Goal: Task Accomplishment & Management: Manage account settings

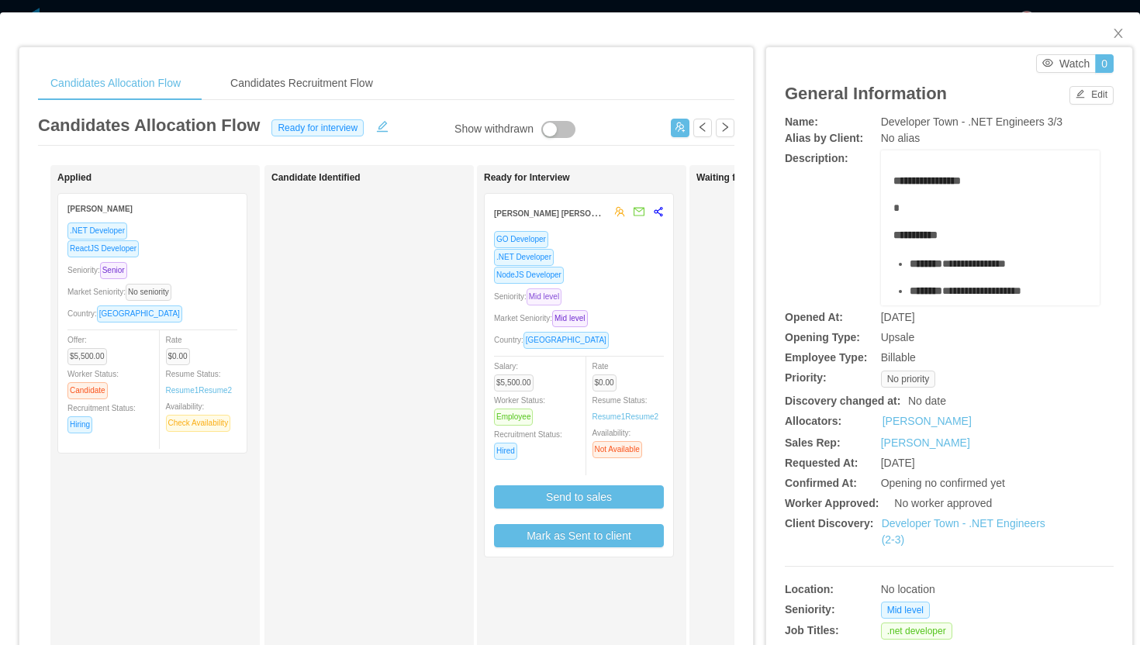
scroll to position [156, 0]
click at [1112, 36] on icon "icon: close" at bounding box center [1118, 33] width 12 height 12
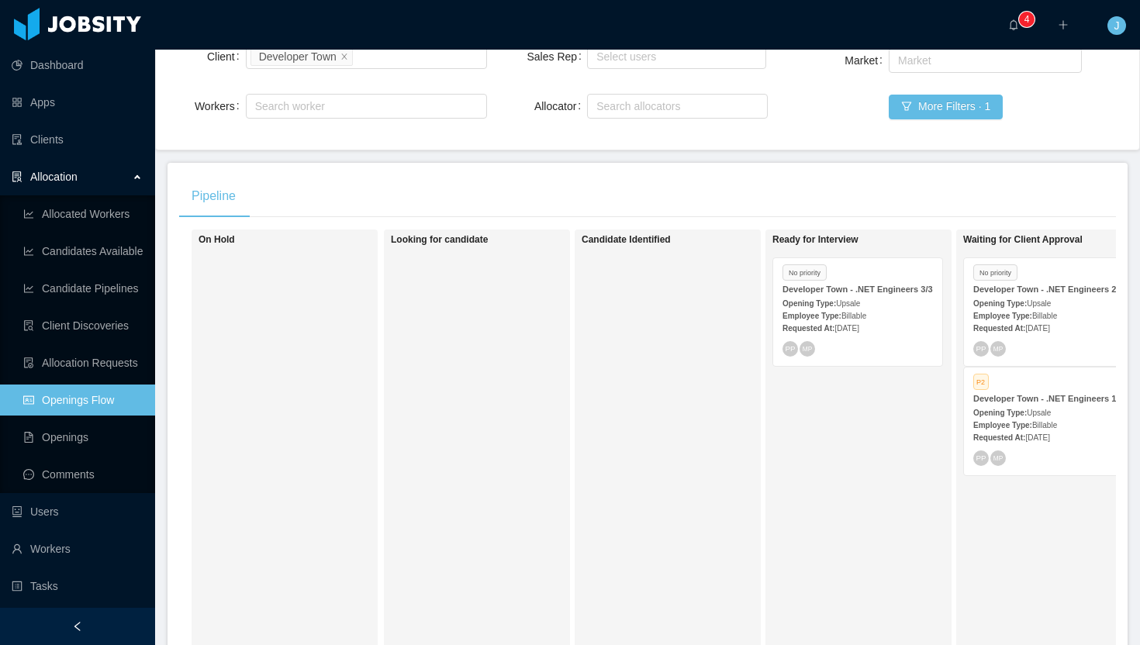
click at [1018, 405] on div "Developer Town - .NET Engineers 1/3" at bounding box center [1048, 399] width 150 height 12
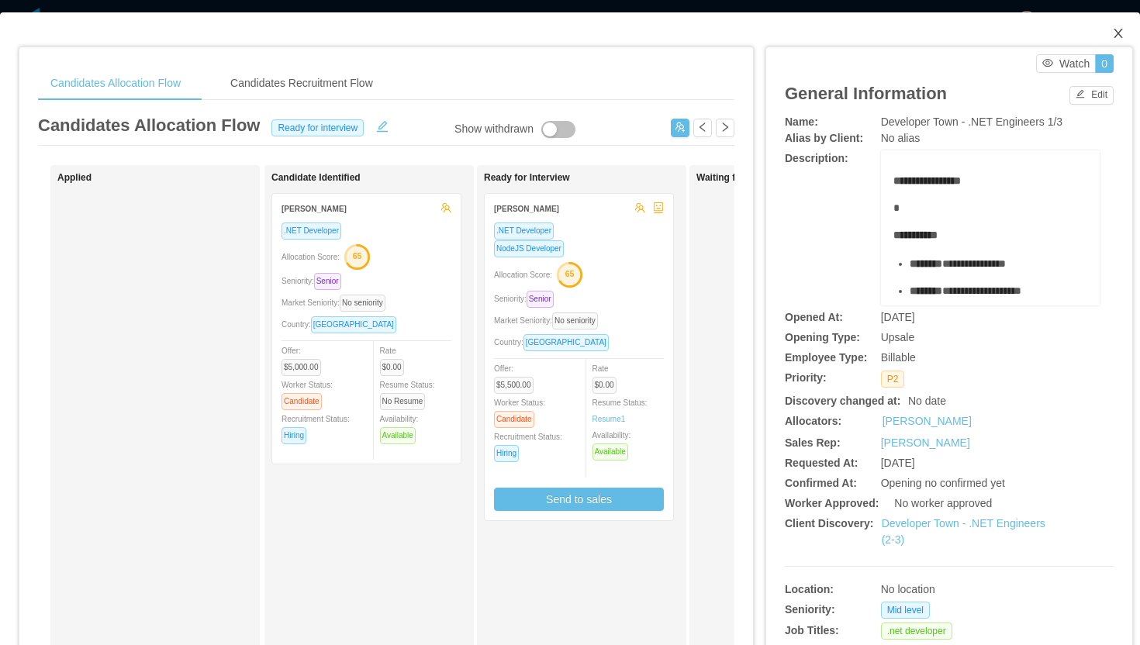
click at [1112, 29] on icon "icon: close" at bounding box center [1118, 33] width 12 height 12
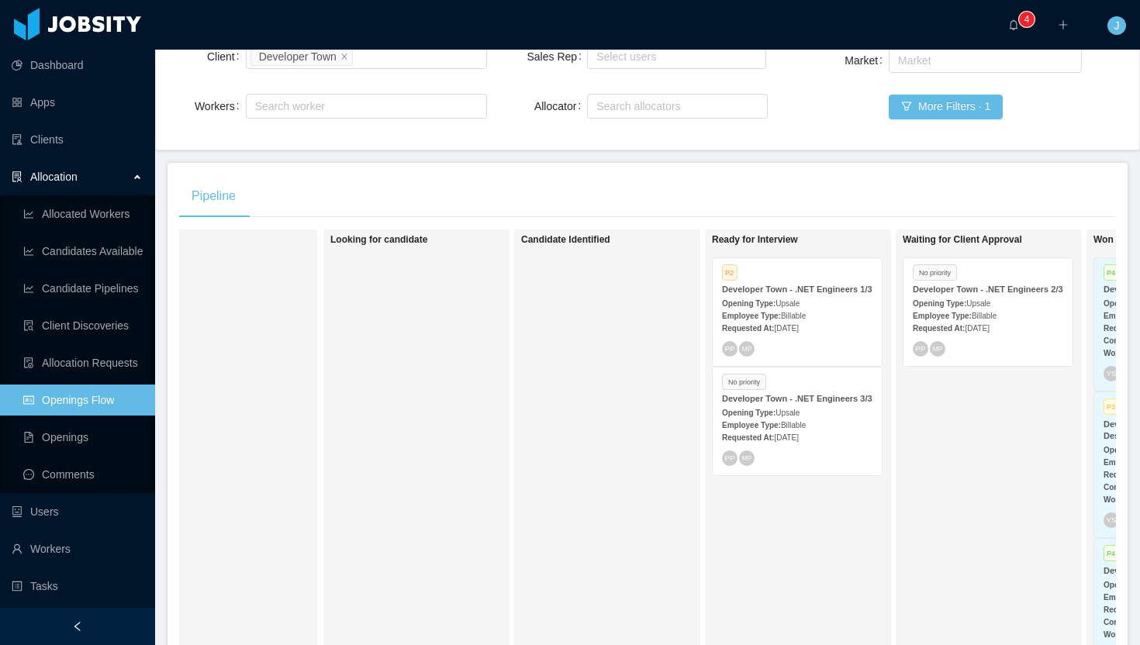
scroll to position [0, 63]
click at [1013, 295] on div "Developer Town - .NET Engineers 2/3" at bounding box center [985, 290] width 150 height 12
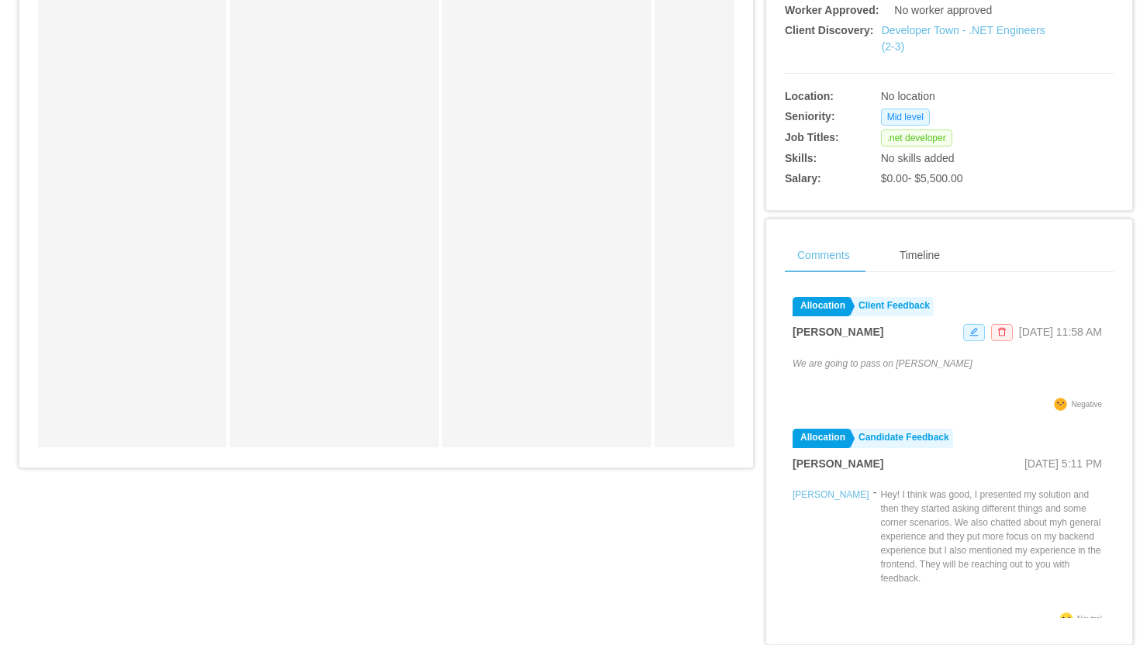
scroll to position [196, 0]
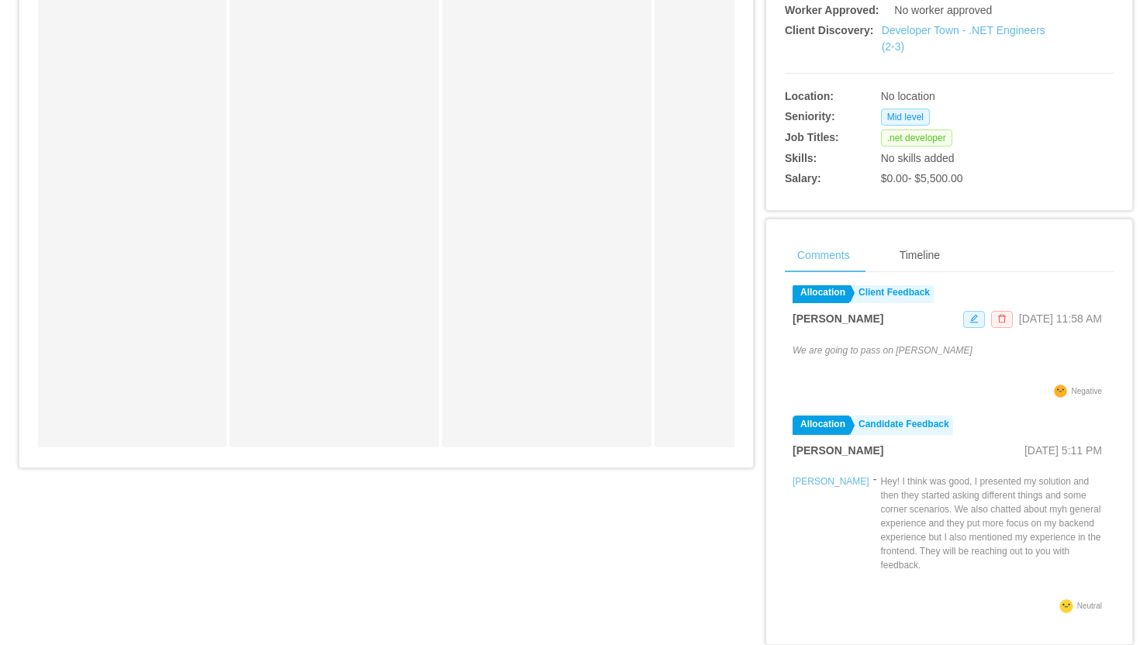
click at [997, 323] on icon "icon: delete" at bounding box center [1001, 318] width 9 height 9
click at [967, 294] on button "Remove" at bounding box center [961, 294] width 53 height 19
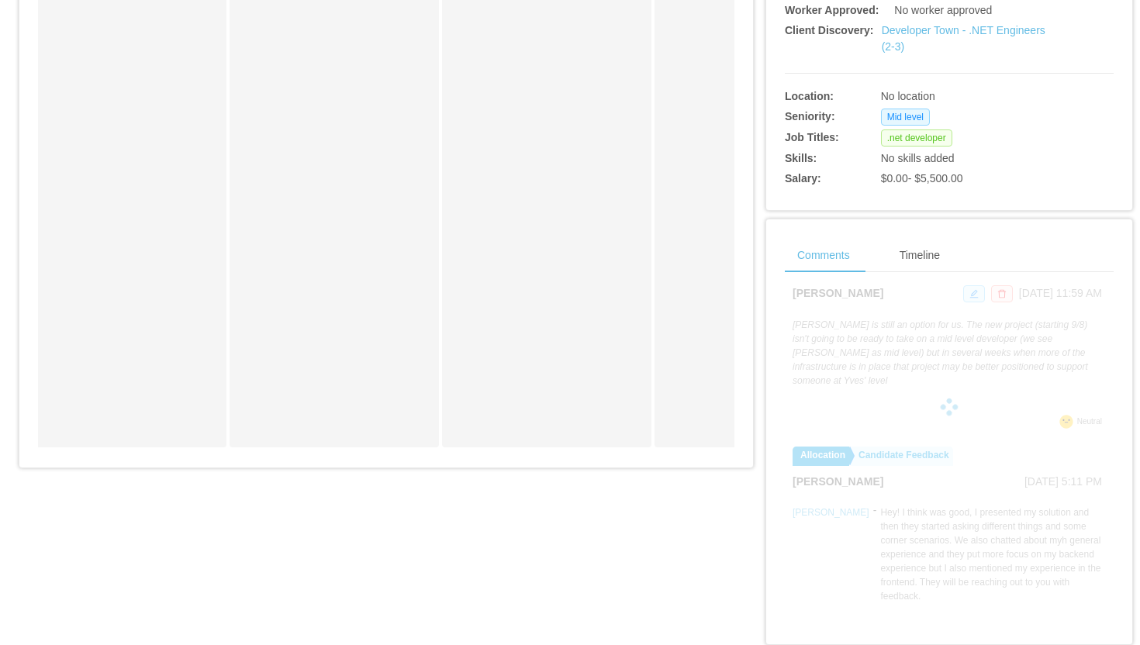
scroll to position [0, 0]
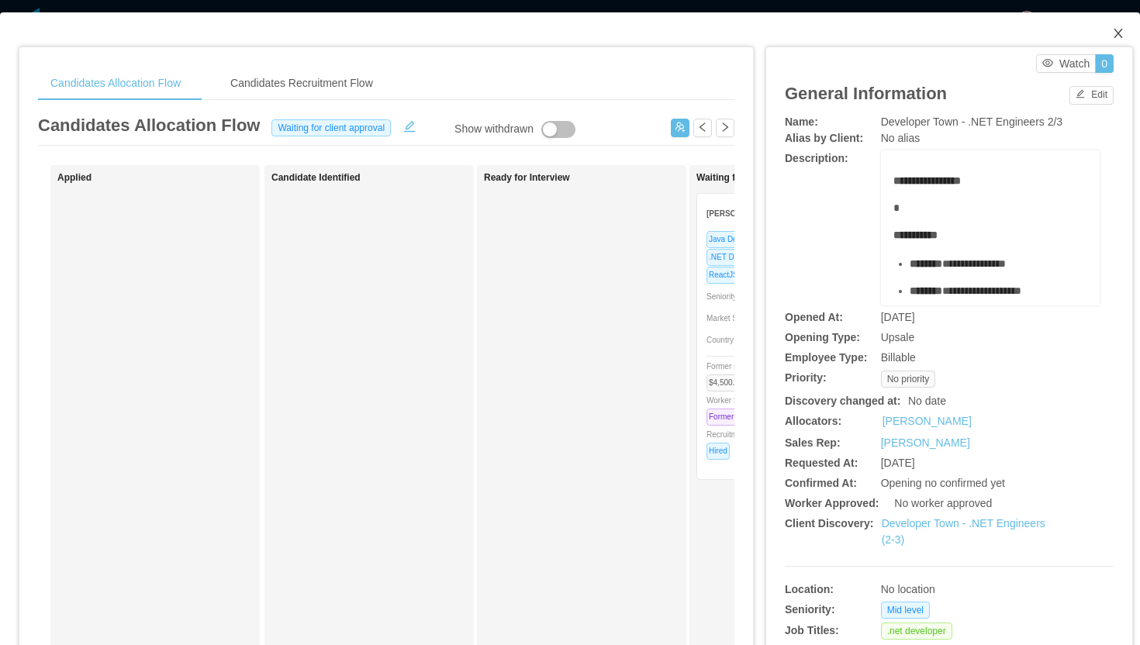
click at [1112, 33] on icon "icon: close" at bounding box center [1118, 33] width 12 height 12
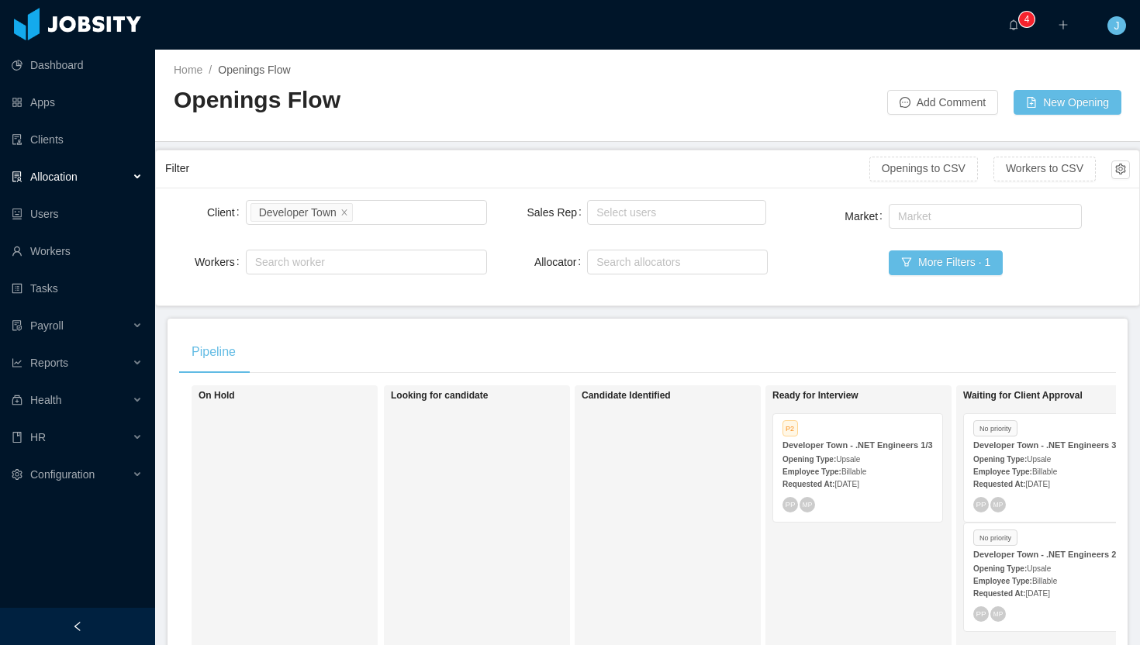
click at [837, 451] on div "Developer Town - .NET Engineers 1/3" at bounding box center [858, 446] width 150 height 12
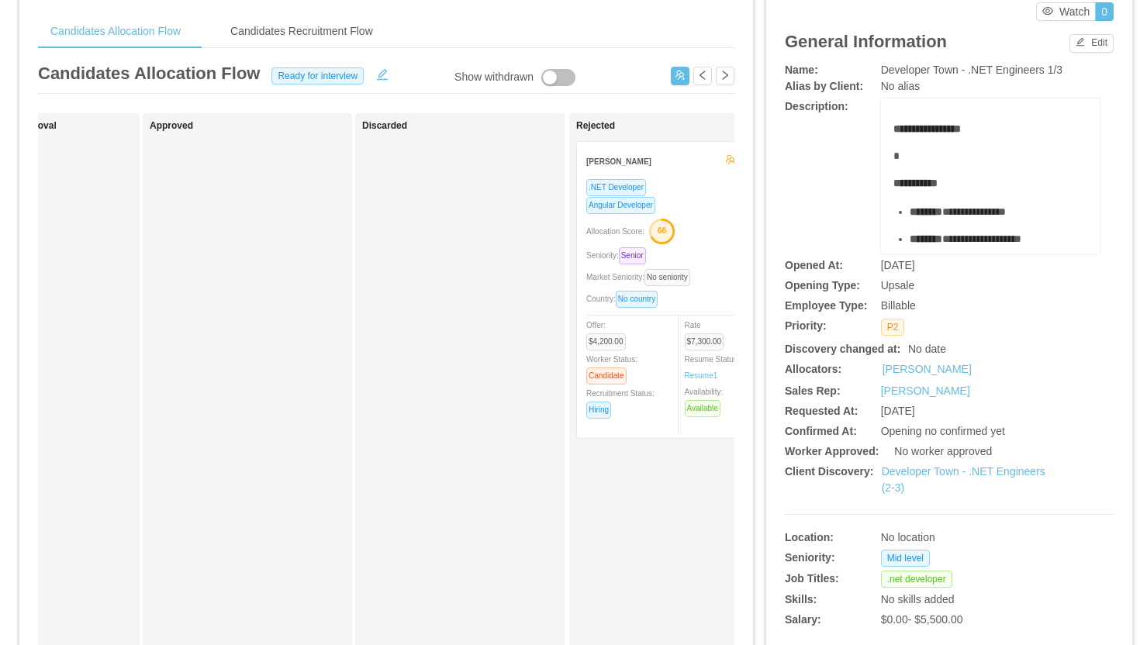
scroll to position [0, 836]
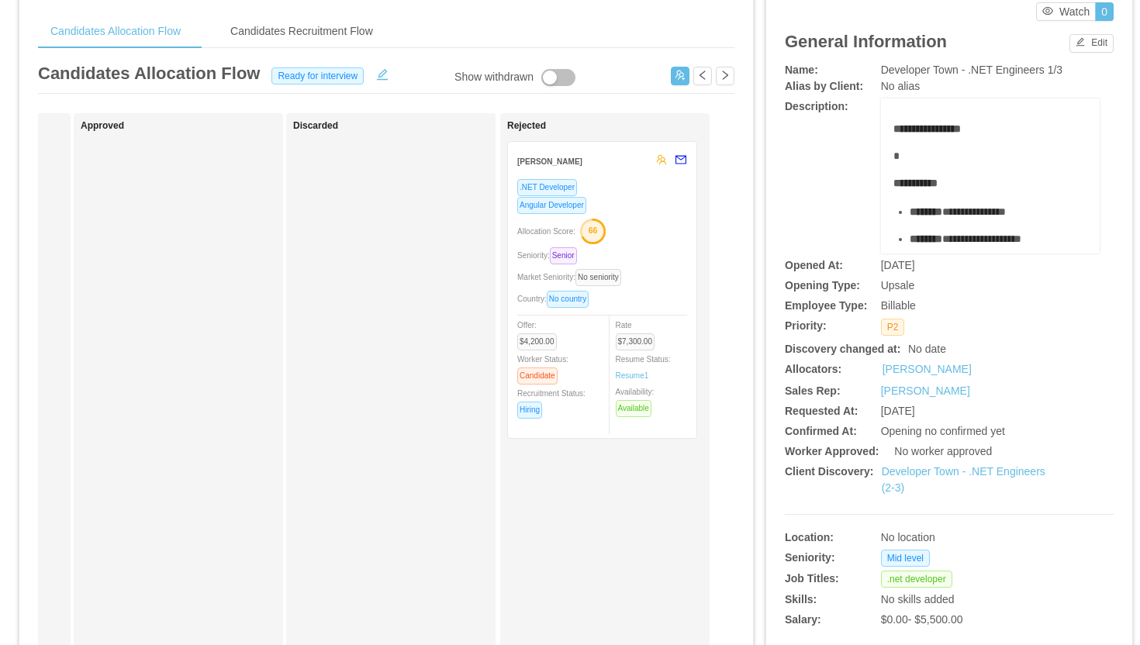
click at [610, 209] on div "Angular Developer" at bounding box center [602, 205] width 170 height 18
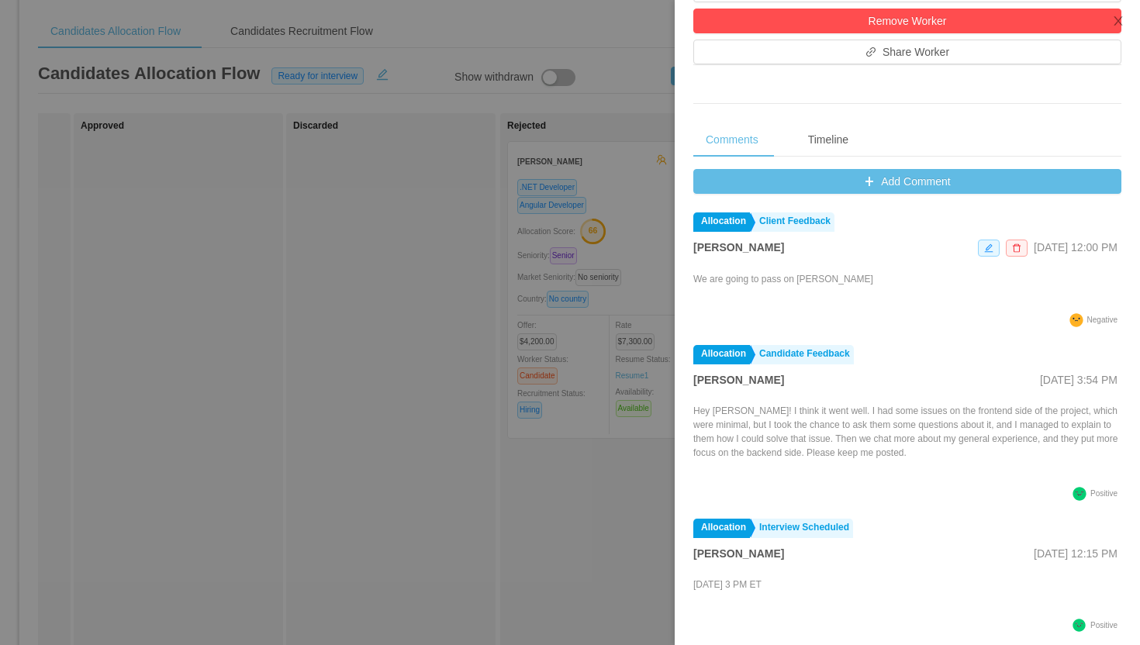
scroll to position [472, 0]
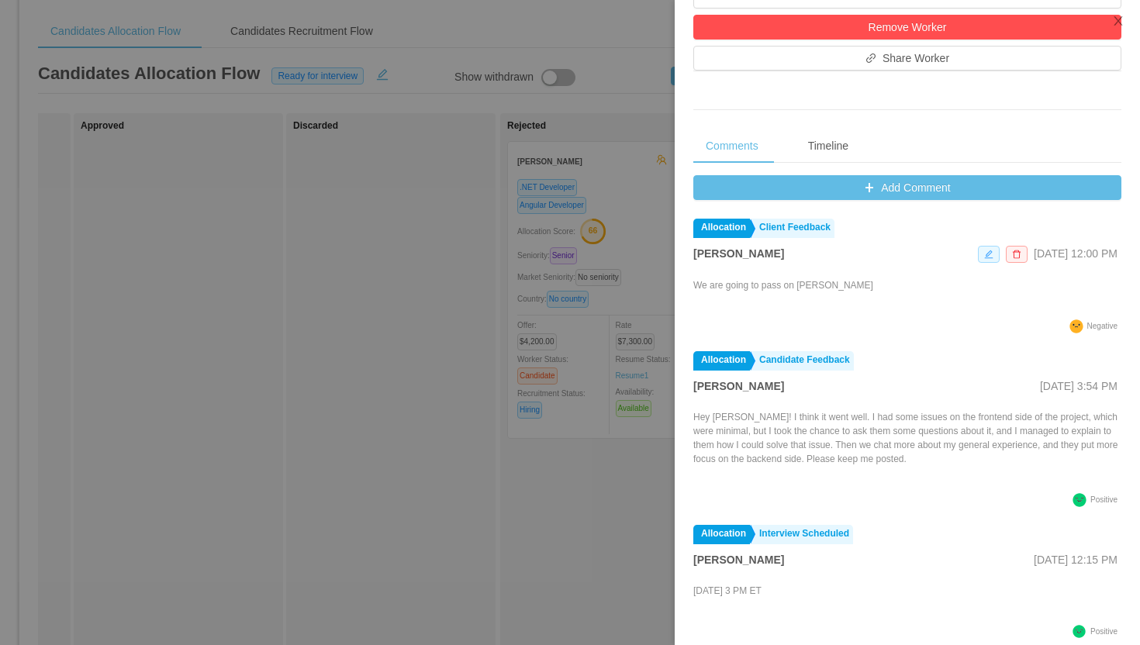
click at [984, 251] on icon "icon: edit" at bounding box center [988, 254] width 9 height 9
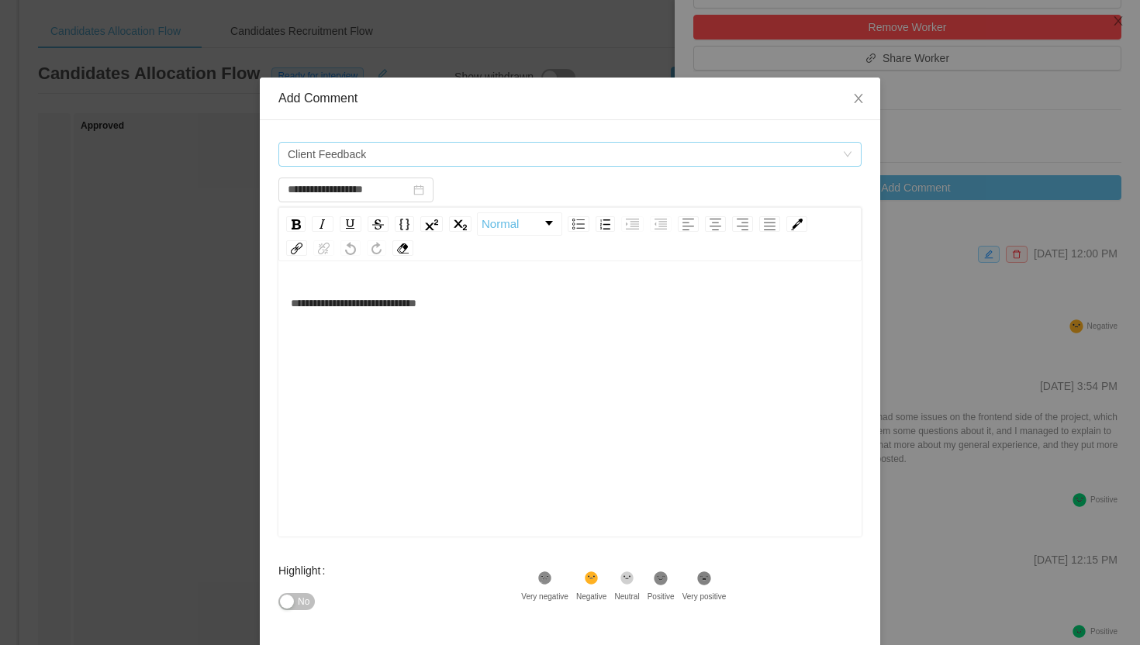
click at [423, 147] on span "Client Feedback" at bounding box center [565, 154] width 555 height 23
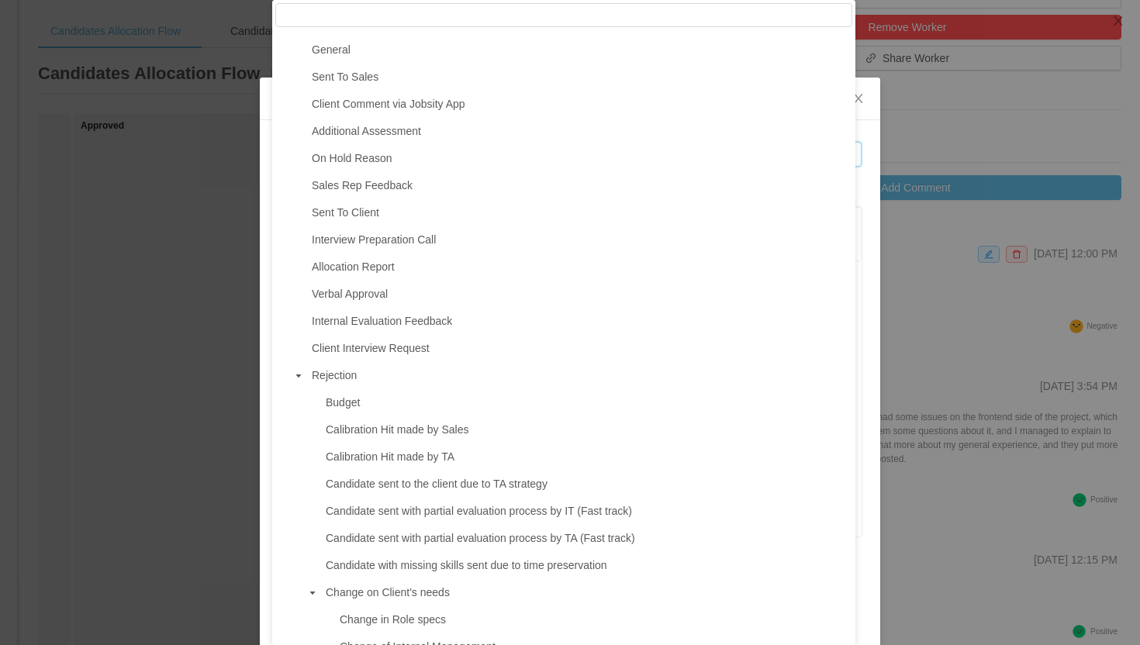
scroll to position [0, 0]
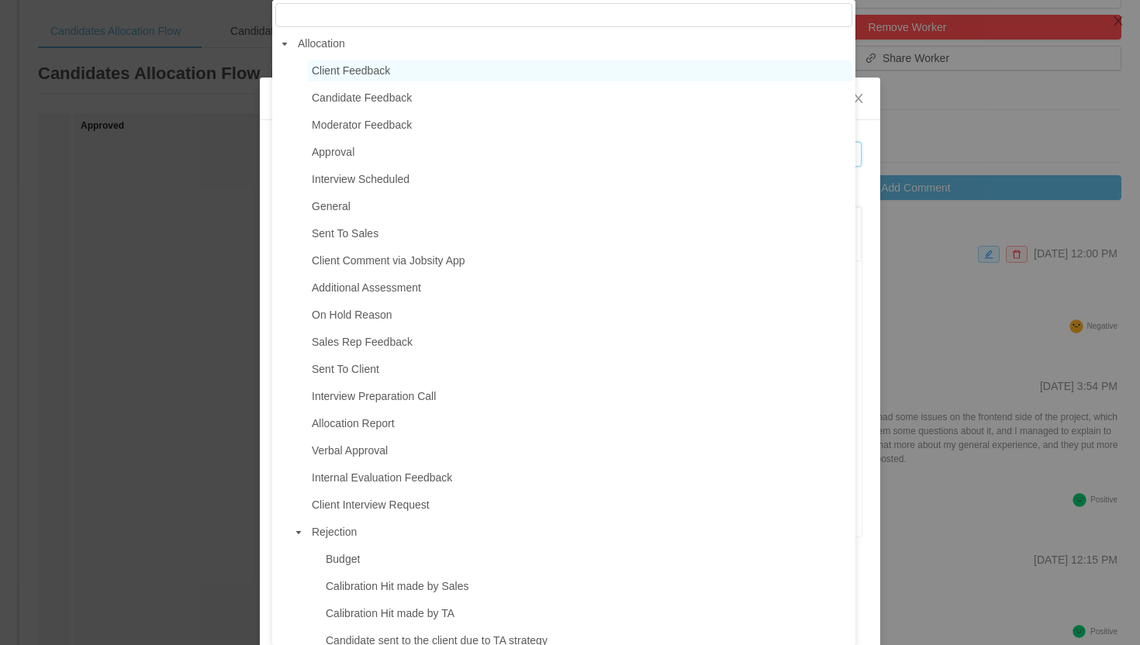
click at [993, 141] on div "**********" at bounding box center [570, 322] width 1140 height 645
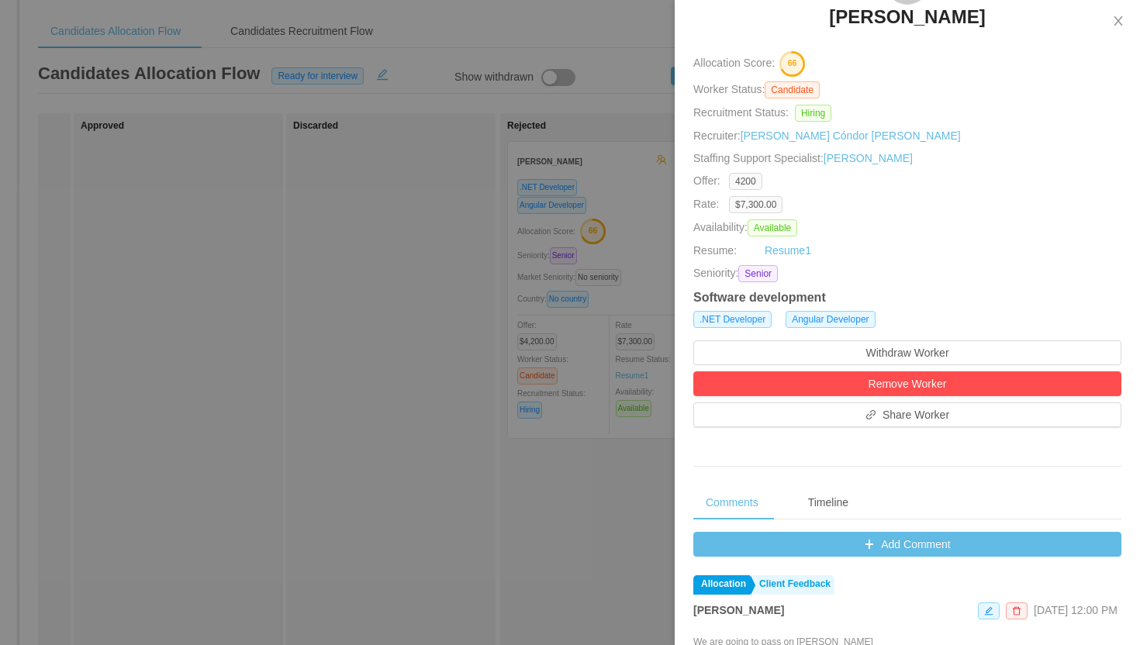
scroll to position [85, 0]
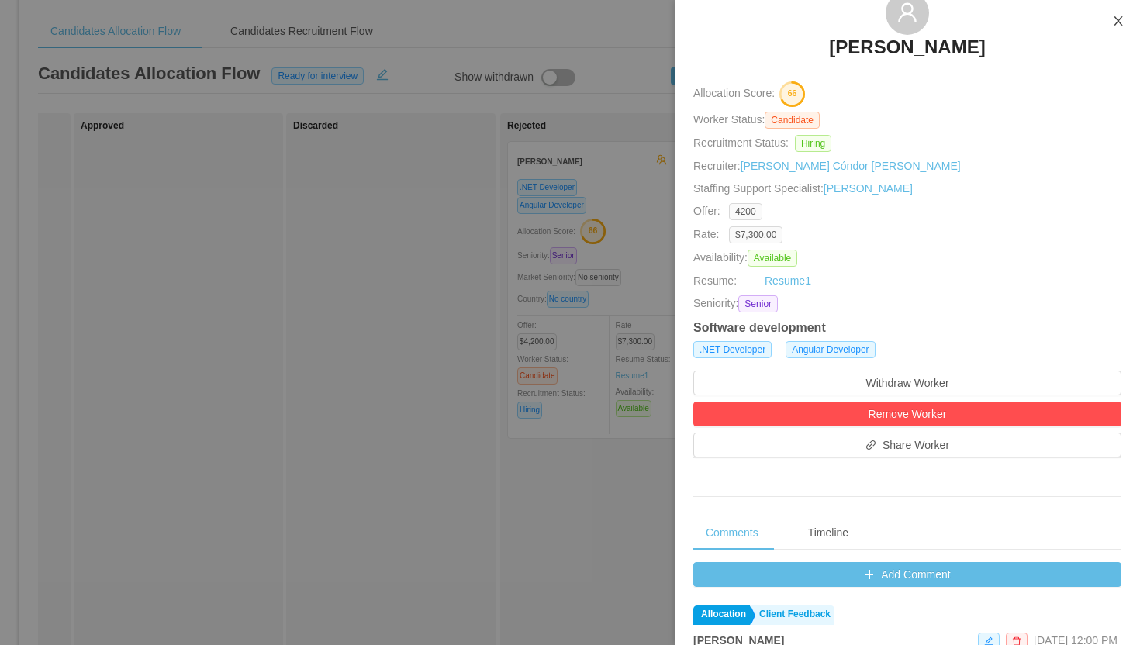
click at [1119, 21] on icon "icon: close" at bounding box center [1118, 20] width 9 height 9
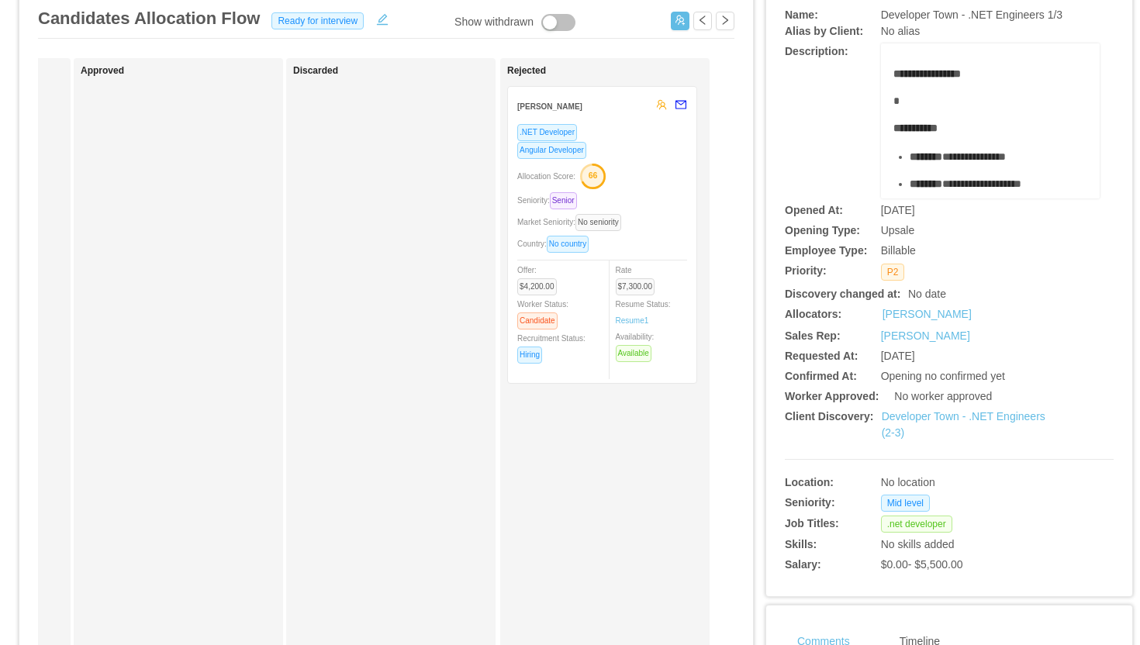
scroll to position [0, 0]
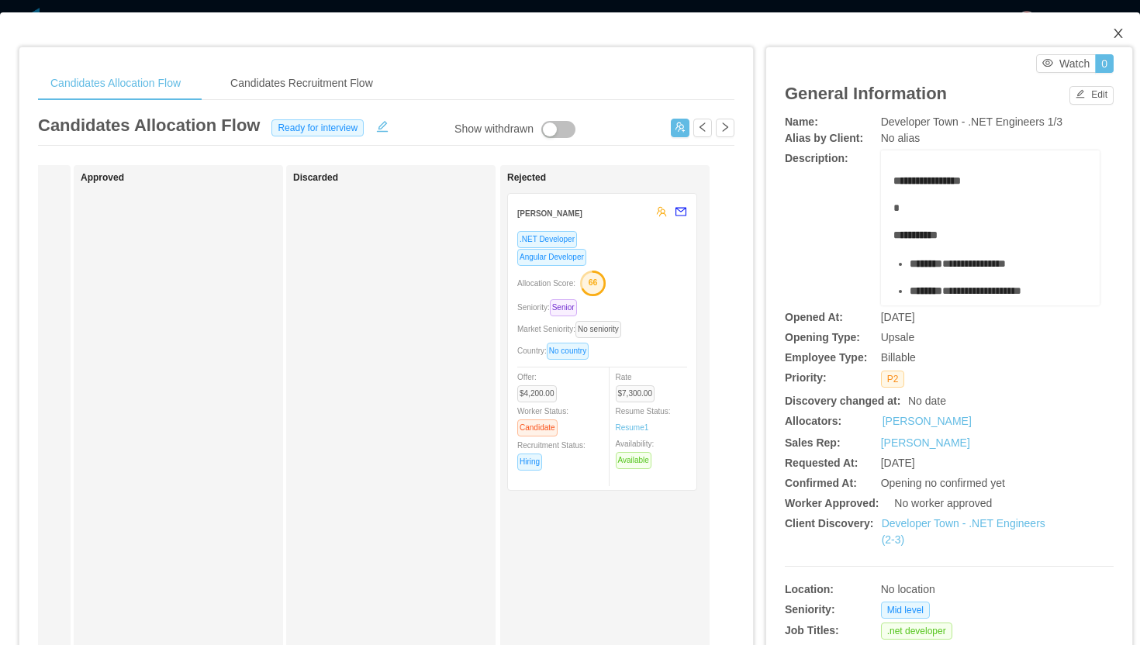
click at [1114, 33] on icon "icon: close" at bounding box center [1118, 33] width 9 height 9
